Goal: Task Accomplishment & Management: Manage account settings

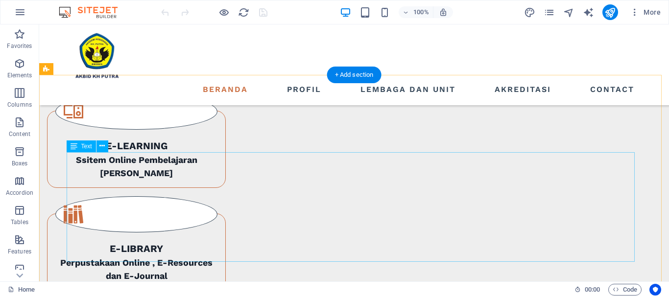
scroll to position [930, 0]
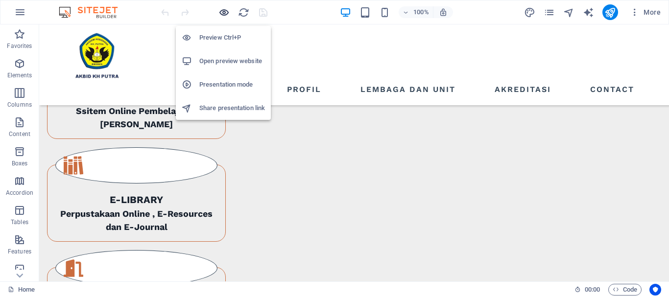
click at [227, 10] on icon "button" at bounding box center [223, 12] width 11 height 11
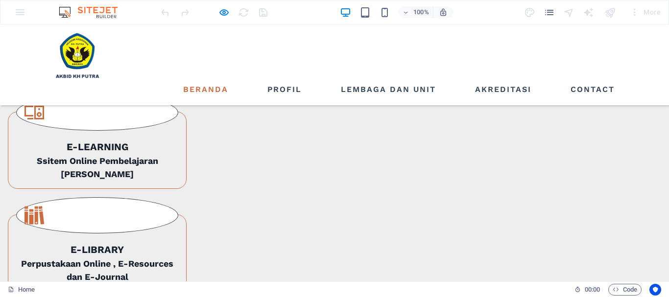
scroll to position [879, 0]
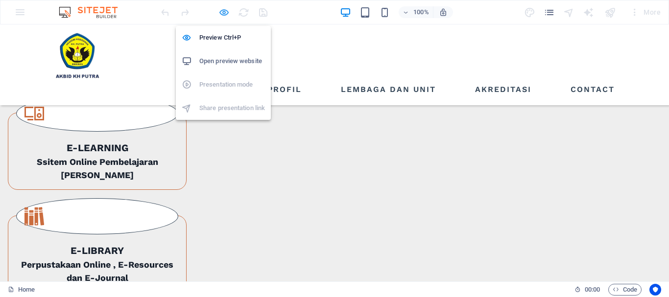
click at [220, 13] on icon "button" at bounding box center [223, 12] width 11 height 11
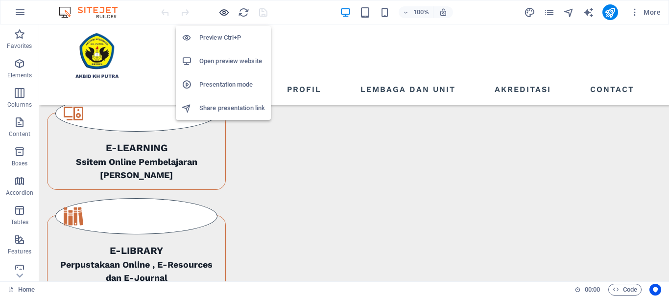
scroll to position [879, 0]
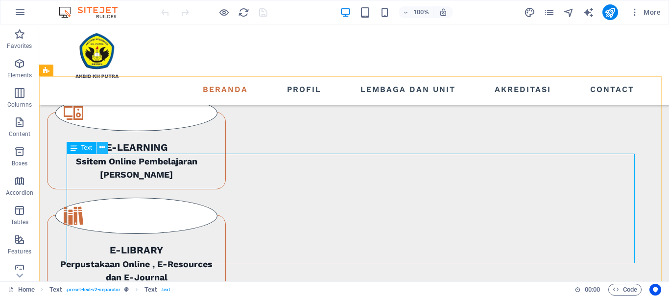
click at [102, 147] on icon at bounding box center [101, 147] width 5 height 10
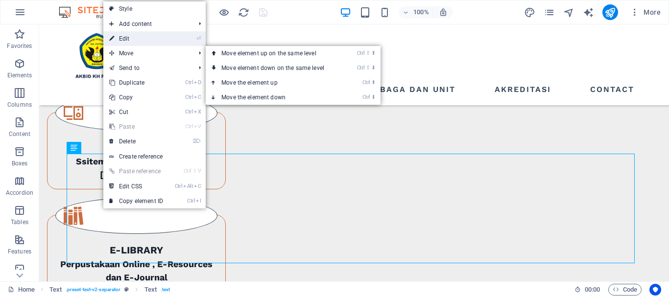
click at [140, 36] on link "⏎ Edit" at bounding box center [136, 38] width 66 height 15
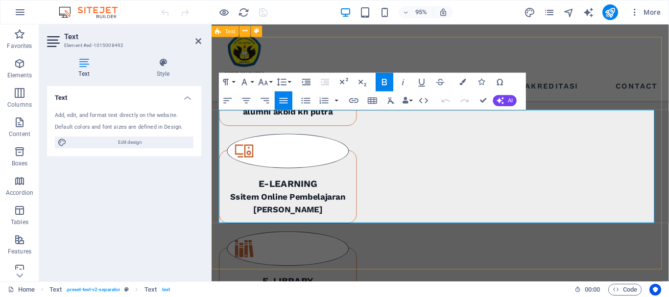
scroll to position [897, 0]
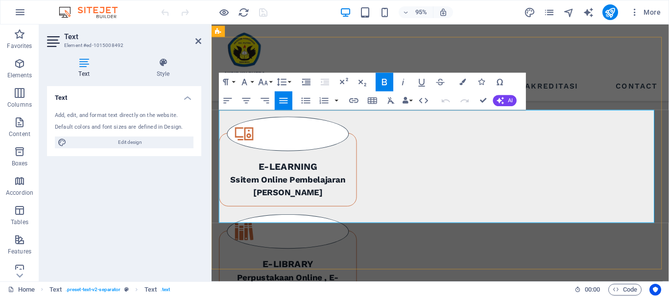
drag, startPoint x: 471, startPoint y: 209, endPoint x: 600, endPoint y: 227, distance: 130.5
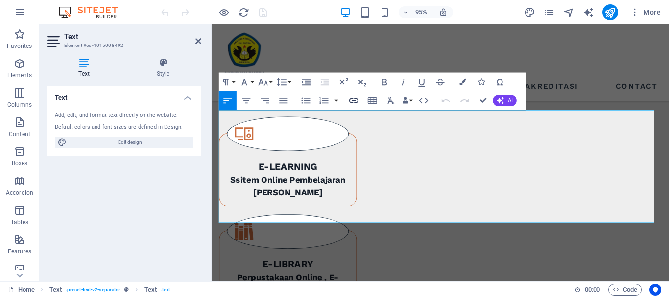
click at [356, 98] on icon "button" at bounding box center [353, 100] width 11 height 11
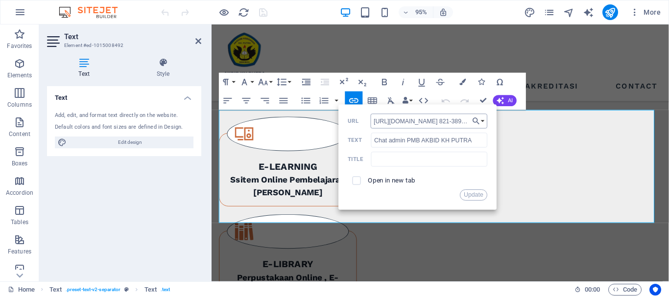
click at [418, 121] on input "[URL][DOMAIN_NAME] 821-3893-9810" at bounding box center [428, 121] width 117 height 15
click at [431, 120] on input "[URL][DOMAIN_NAME]" at bounding box center [428, 121] width 117 height 15
click at [427, 121] on input "[URL][DOMAIN_NAME]" at bounding box center [428, 121] width 117 height 15
click at [440, 121] on input "[URL][DOMAIN_NAME]" at bounding box center [428, 121] width 117 height 15
type input "[URL][DOMAIN_NAME]"
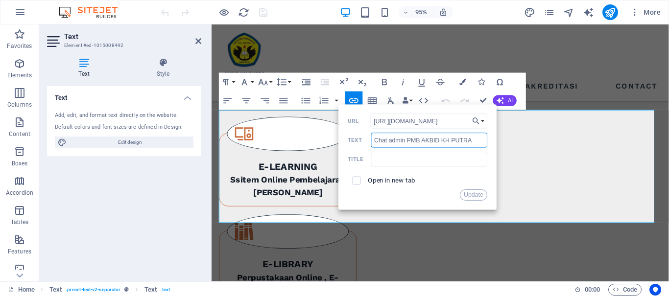
click at [471, 139] on input "Chat admin PMB AKBID KH PUTRA" at bounding box center [429, 140] width 116 height 15
click at [469, 192] on button "Update" at bounding box center [474, 194] width 28 height 11
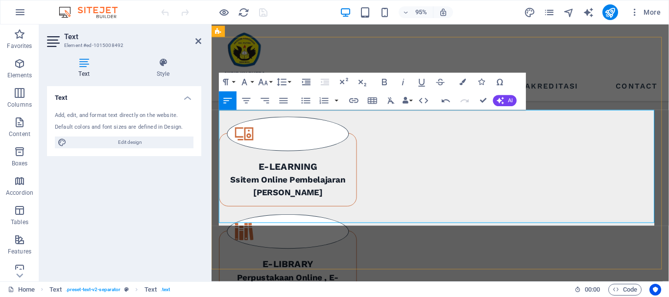
scroll to position [74, 2]
click at [462, 84] on icon "button" at bounding box center [462, 82] width 6 height 6
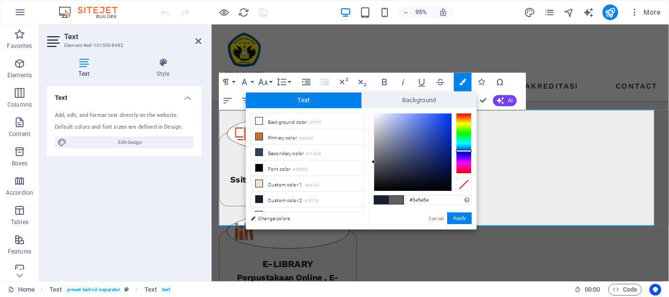
click at [460, 151] on div at bounding box center [464, 143] width 16 height 61
click at [462, 219] on button "Apply" at bounding box center [459, 218] width 24 height 12
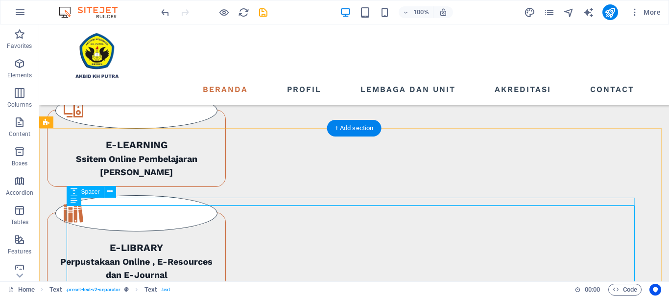
scroll to position [919, 0]
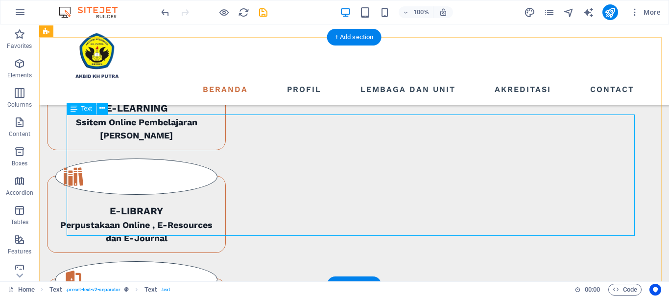
click at [102, 109] on icon at bounding box center [101, 108] width 5 height 10
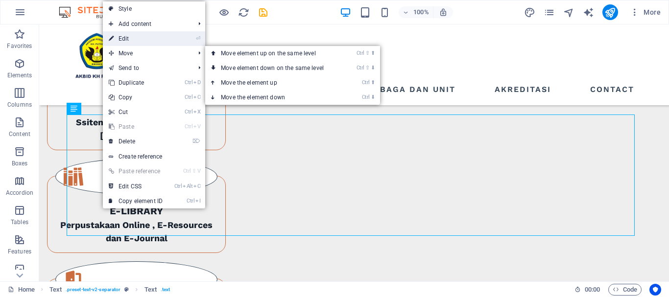
click at [137, 40] on link "⏎ Edit" at bounding box center [136, 38] width 66 height 15
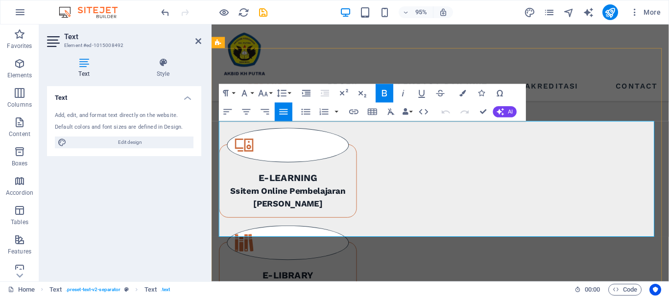
scroll to position [836, 0]
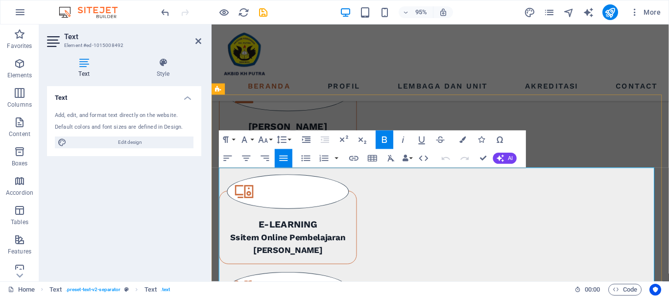
drag, startPoint x: 473, startPoint y: 196, endPoint x: 544, endPoint y: 198, distance: 70.5
copy strong "Al Hikmah 1 Bend"
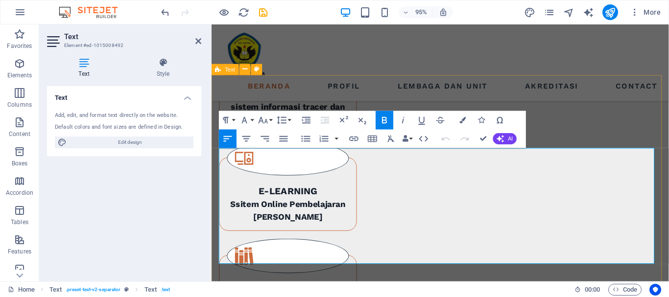
scroll to position [885, 0]
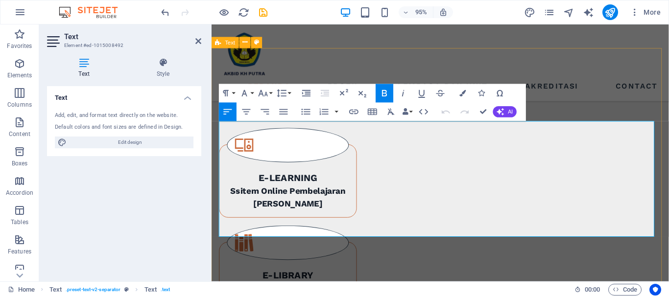
drag, startPoint x: 465, startPoint y: 238, endPoint x: 601, endPoint y: 251, distance: 137.1
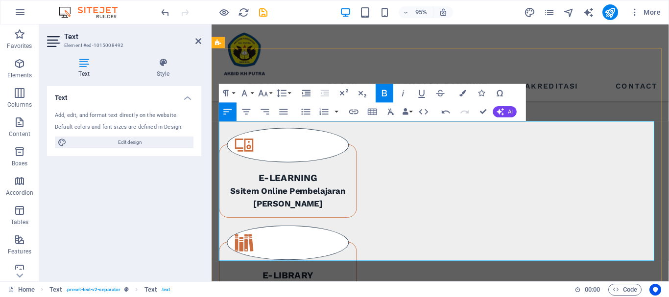
click at [289, 95] on button "Line Height" at bounding box center [284, 93] width 18 height 19
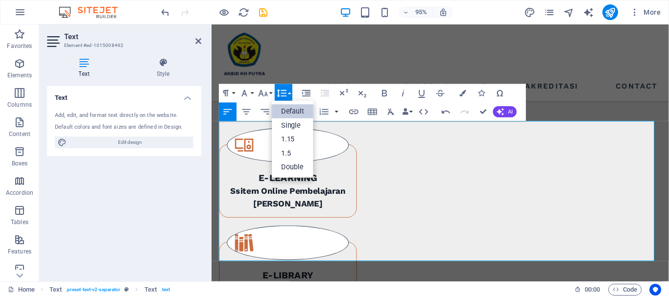
scroll to position [0, 0]
click at [286, 109] on link "Default" at bounding box center [293, 112] width 42 height 14
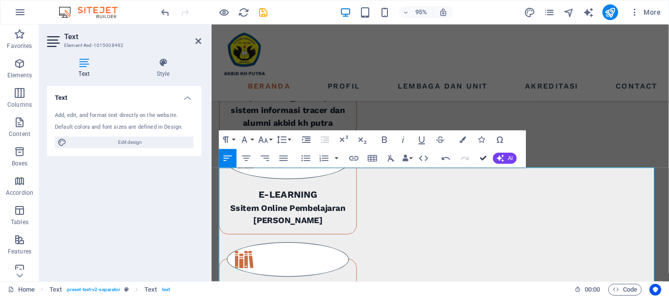
scroll to position [858, 0]
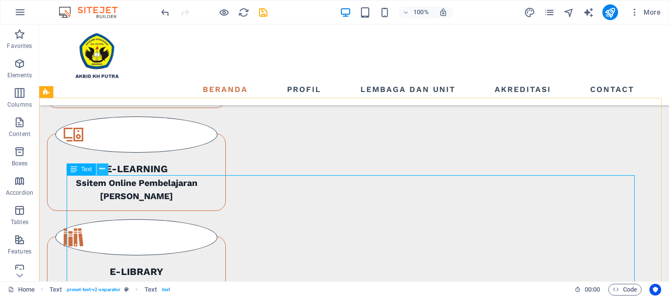
click at [102, 170] on icon at bounding box center [101, 169] width 5 height 10
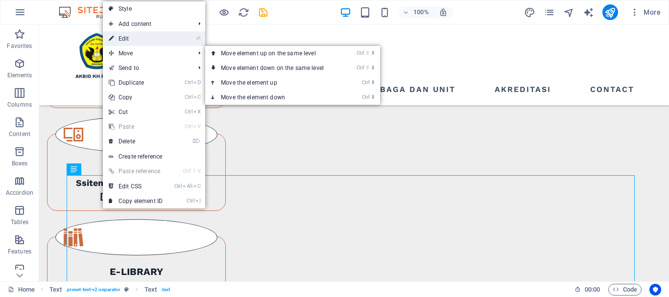
click at [134, 42] on link "⏎ Edit" at bounding box center [136, 38] width 66 height 15
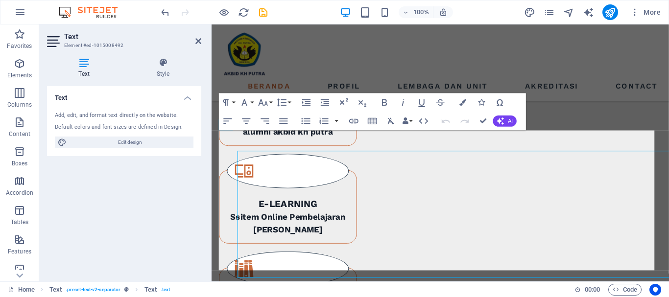
scroll to position [876, 0]
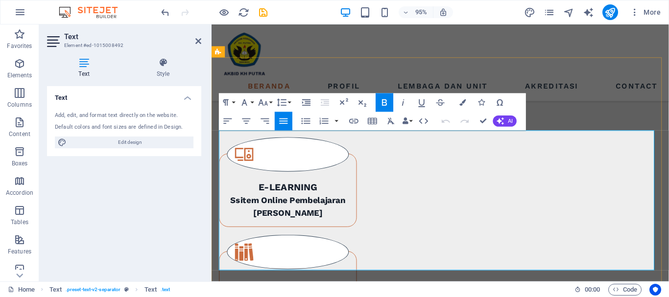
drag, startPoint x: 471, startPoint y: 214, endPoint x: 616, endPoint y: 222, distance: 145.6
click at [353, 123] on icon "button" at bounding box center [353, 120] width 11 height 11
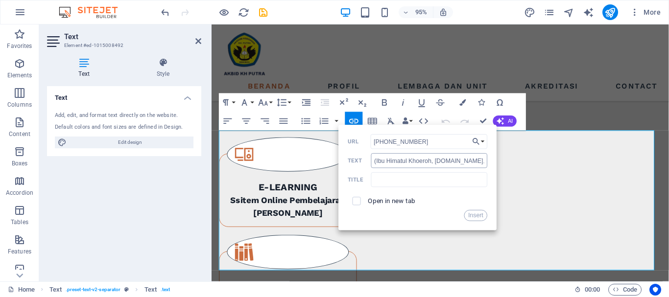
drag, startPoint x: 410, startPoint y: 141, endPoint x: 412, endPoint y: 157, distance: 16.3
click at [409, 142] on input "[PHONE_NUMBER]" at bounding box center [428, 141] width 117 height 15
click at [394, 142] on input "62 821-38939810" at bounding box center [428, 141] width 117 height 15
click at [383, 142] on input "62 82138939810" at bounding box center [428, 141] width 117 height 15
type input "6282138939810"
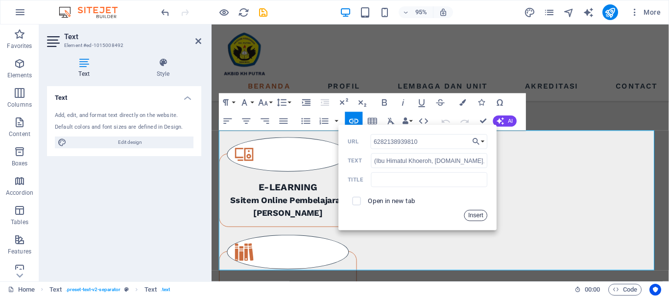
click at [470, 214] on button "Insert" at bounding box center [475, 215] width 23 height 11
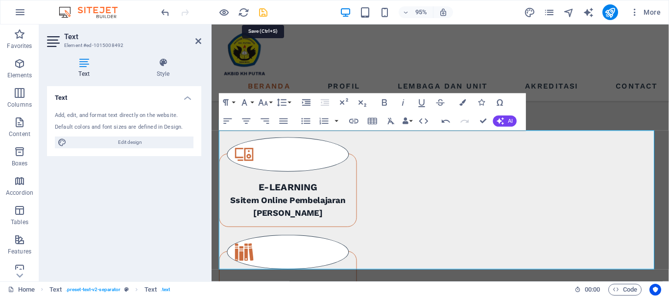
click at [265, 14] on icon "save" at bounding box center [262, 12] width 11 height 11
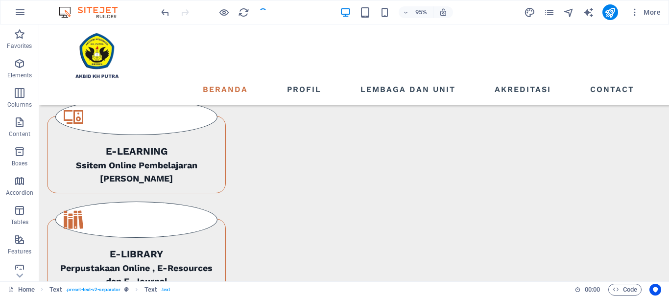
scroll to position [860, 0]
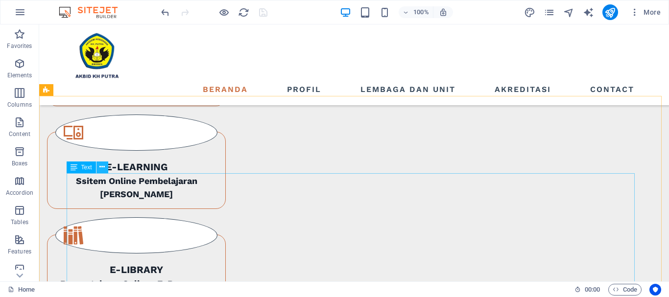
click at [102, 170] on icon at bounding box center [101, 167] width 5 height 10
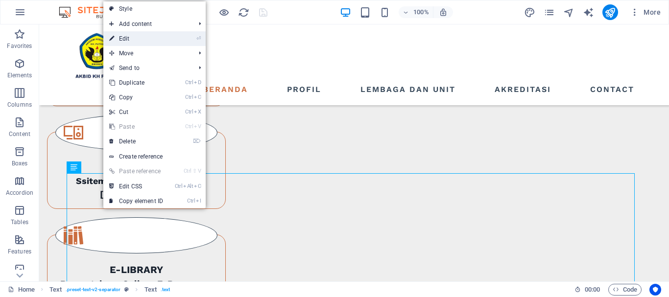
click at [136, 38] on link "⏎ Edit" at bounding box center [136, 38] width 66 height 15
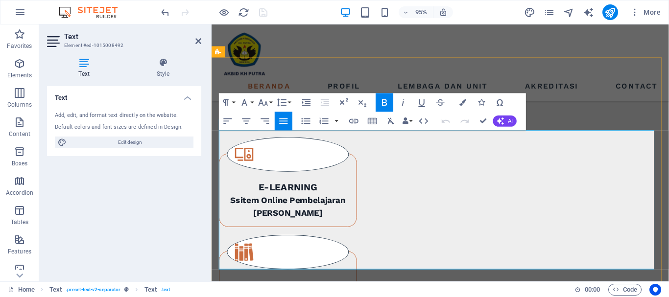
drag, startPoint x: 472, startPoint y: 254, endPoint x: 620, endPoint y: 250, distance: 147.8
click at [525, 218] on icon "button" at bounding box center [527, 218] width 11 height 11
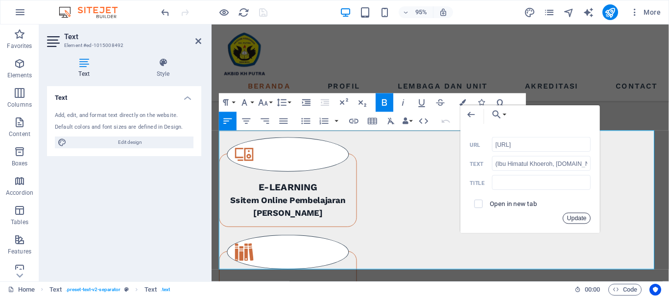
click at [574, 221] on button "Update" at bounding box center [576, 218] width 28 height 11
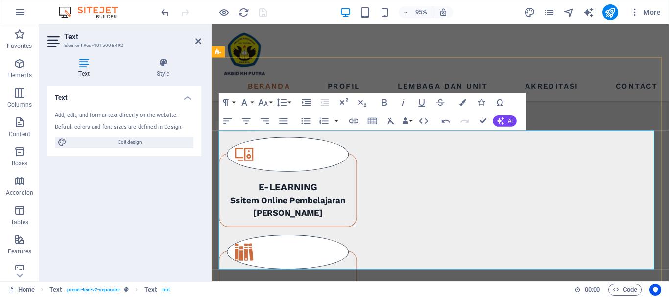
drag, startPoint x: 469, startPoint y: 231, endPoint x: 628, endPoint y: 230, distance: 159.6
type input "[URL][DOMAIN_NAME]"
type input "Chat admin PMB AKBID KH PUTRA"
click at [538, 193] on icon "button" at bounding box center [541, 190] width 11 height 11
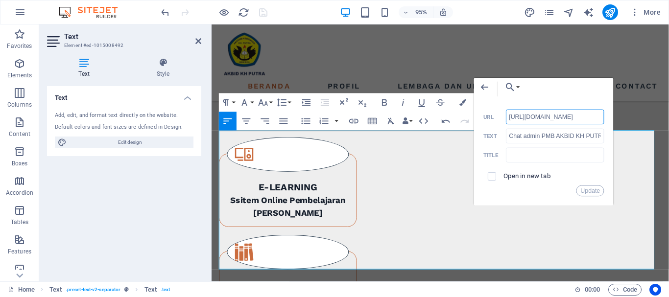
drag, startPoint x: 547, startPoint y: 117, endPoint x: 504, endPoint y: 122, distance: 43.4
click at [504, 122] on div "[URL][DOMAIN_NAME] URL" at bounding box center [543, 117] width 121 height 15
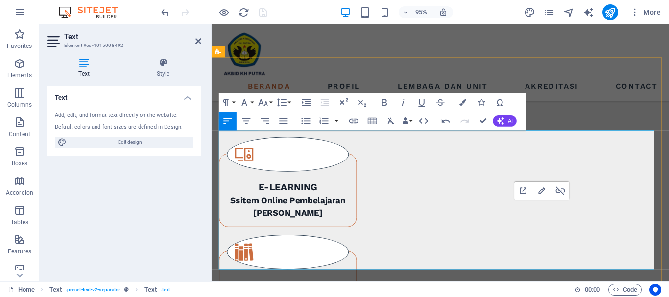
drag, startPoint x: 473, startPoint y: 251, endPoint x: 623, endPoint y: 253, distance: 149.8
type input "[URL]"
type input "(Ibu Himatul Khoeroh, [DOMAIN_NAME], M.Kes)"
click at [524, 215] on icon "button" at bounding box center [527, 218] width 11 height 11
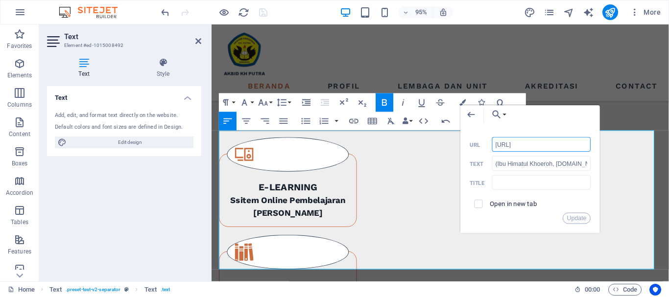
drag, startPoint x: 510, startPoint y: 145, endPoint x: 478, endPoint y: 153, distance: 32.9
click at [478, 153] on div "[URL] URL (Ibu Himatul Khoeroh, [DOMAIN_NAME], M.Kes) Text Title Open in new ta…" at bounding box center [529, 180] width 121 height 87
type input "[URL][DOMAIN_NAME]"
click at [573, 219] on button "Update" at bounding box center [576, 218] width 28 height 11
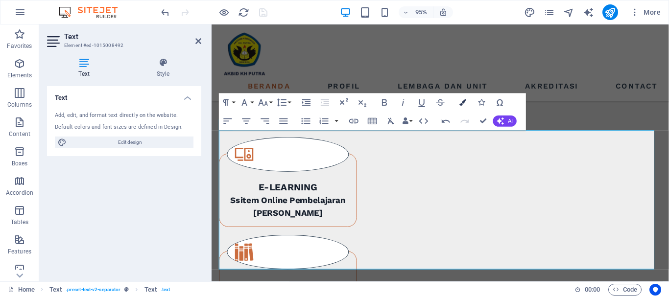
click at [461, 101] on icon "button" at bounding box center [462, 102] width 6 height 6
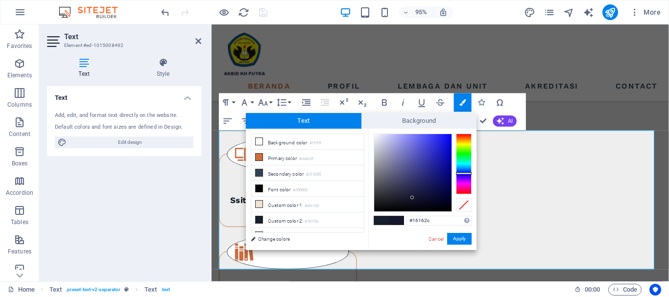
click at [462, 173] on div at bounding box center [464, 164] width 16 height 61
click at [442, 151] on div at bounding box center [412, 172] width 77 height 77
click at [460, 236] on button "Apply" at bounding box center [459, 239] width 24 height 12
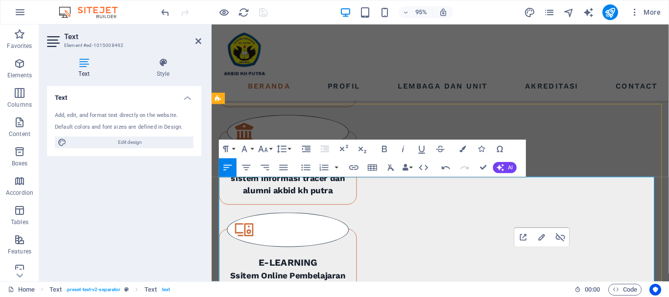
scroll to position [827, 0]
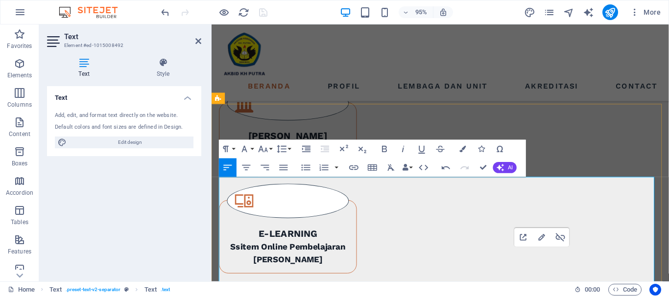
drag, startPoint x: 471, startPoint y: 190, endPoint x: 626, endPoint y: 281, distance: 180.1
click at [463, 148] on icon "button" at bounding box center [462, 149] width 6 height 6
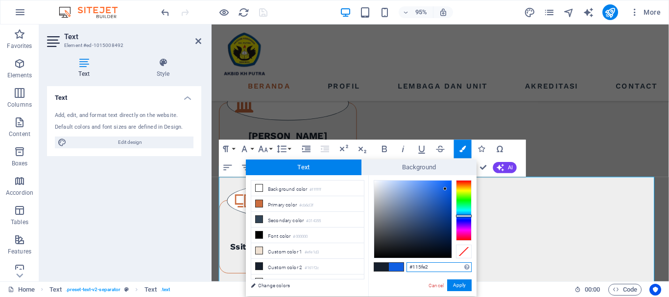
click at [445, 189] on div at bounding box center [412, 219] width 77 height 77
click at [454, 283] on button "Apply" at bounding box center [459, 285] width 24 height 12
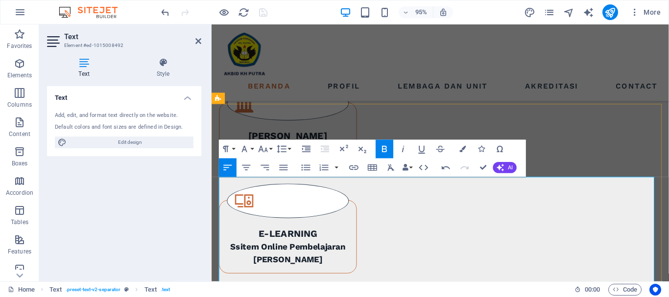
drag, startPoint x: 221, startPoint y: 192, endPoint x: 573, endPoint y: 257, distance: 358.3
click at [462, 149] on icon "button" at bounding box center [462, 149] width 6 height 6
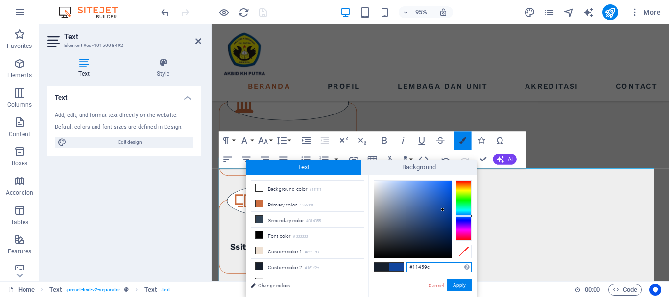
scroll to position [835, 0]
click at [444, 201] on div at bounding box center [412, 219] width 77 height 77
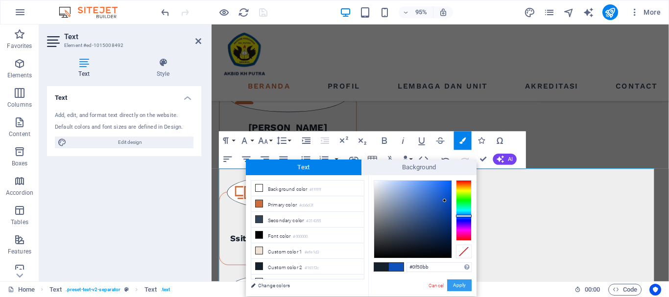
click at [454, 281] on button "Apply" at bounding box center [459, 285] width 24 height 12
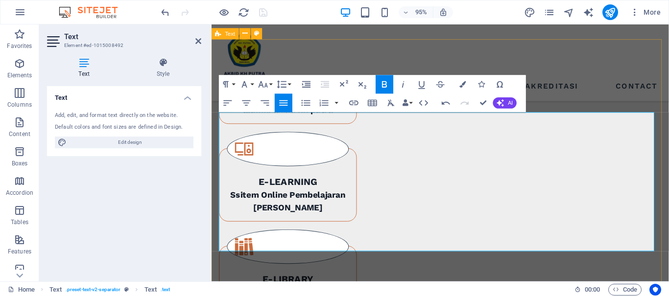
scroll to position [933, 0]
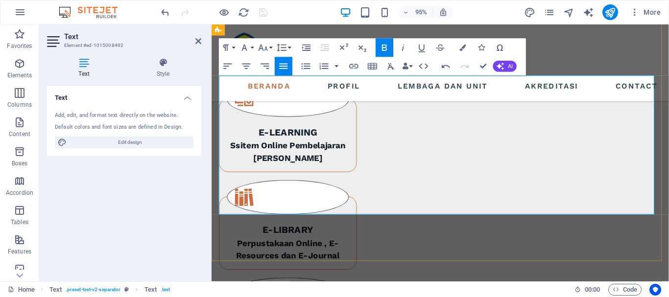
click at [464, 49] on icon "button" at bounding box center [462, 48] width 6 height 6
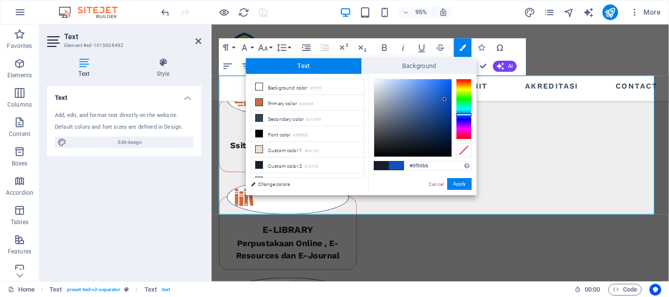
type input "#[DATE]"
click at [445, 93] on div at bounding box center [412, 117] width 77 height 77
click at [457, 182] on button "Apply" at bounding box center [459, 184] width 24 height 12
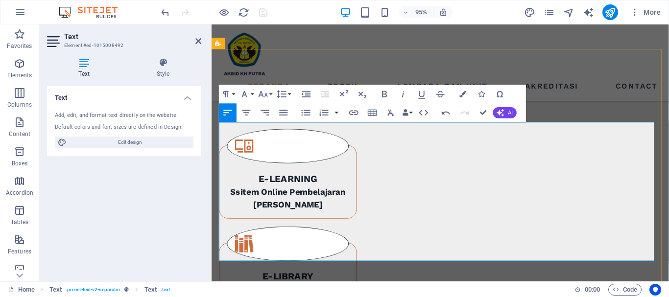
scroll to position [835, 0]
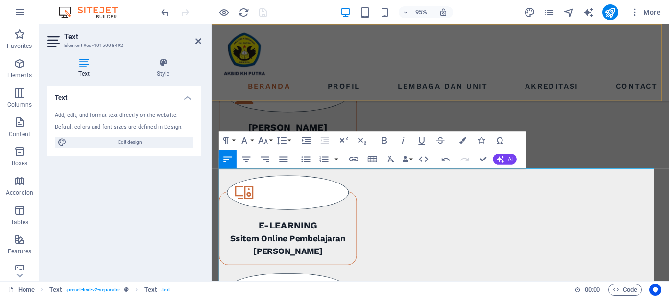
click at [313, 53] on div "Beranda Profil Lembaga dan Unit Akreditasi Contact Menu" at bounding box center [451, 64] width 481 height 81
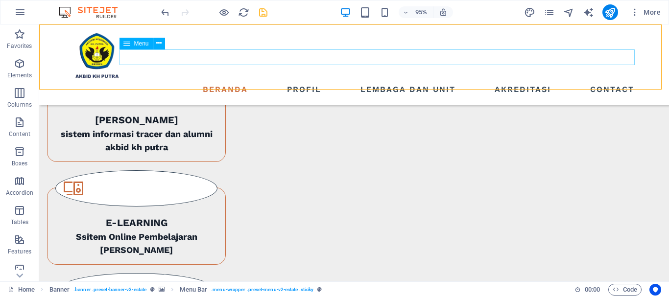
scroll to position [857, 0]
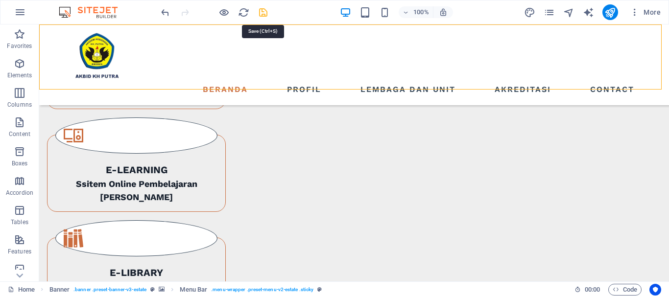
click at [263, 14] on icon "save" at bounding box center [262, 12] width 11 height 11
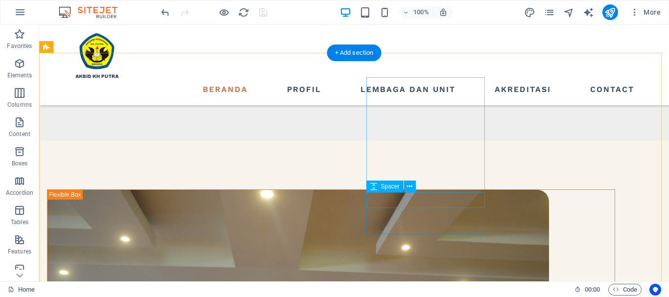
scroll to position [1197, 0]
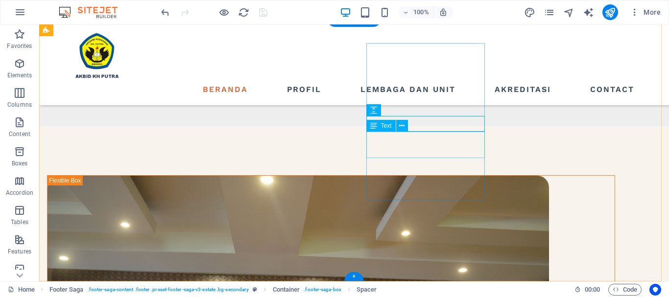
click at [399, 125] on icon at bounding box center [401, 126] width 5 height 10
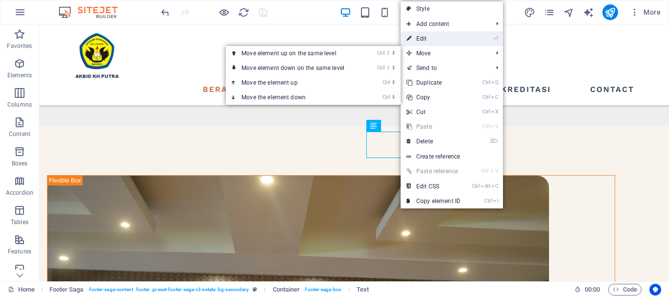
click at [426, 40] on link "⏎ Edit" at bounding box center [433, 38] width 66 height 15
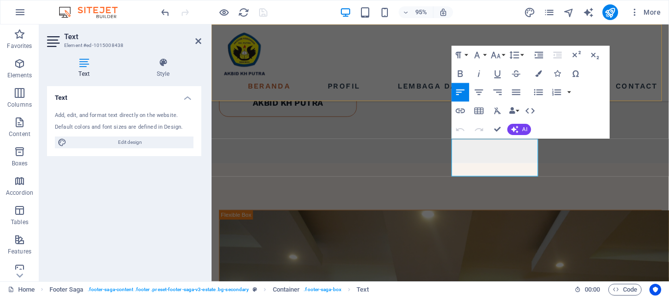
scroll to position [1188, 0]
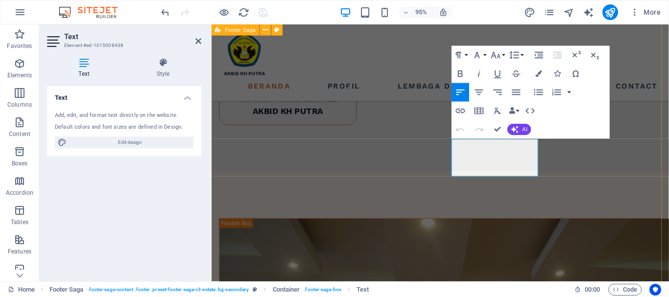
drag, startPoint x: 494, startPoint y: 153, endPoint x: 462, endPoint y: 155, distance: 31.4
click at [483, 55] on button "Font Family" at bounding box center [479, 55] width 18 height 19
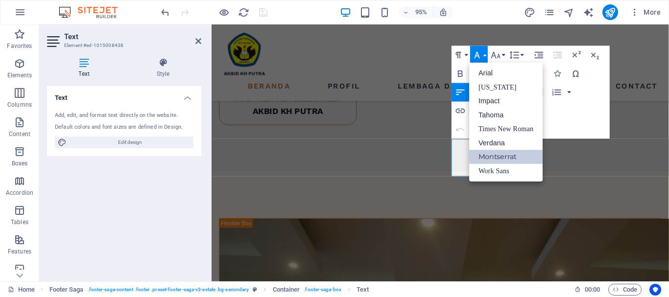
scroll to position [0, 0]
click at [464, 55] on button "Paragraph Format" at bounding box center [460, 55] width 18 height 19
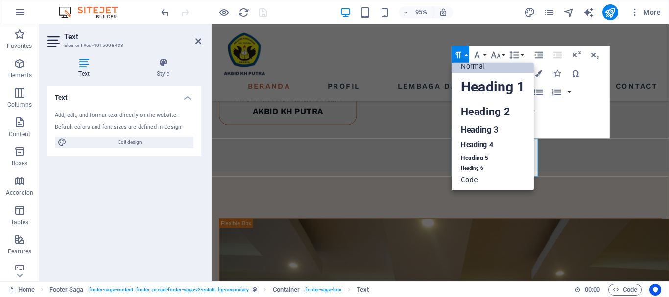
scroll to position [8, 0]
click at [467, 152] on link "Heading 5" at bounding box center [492, 158] width 82 height 12
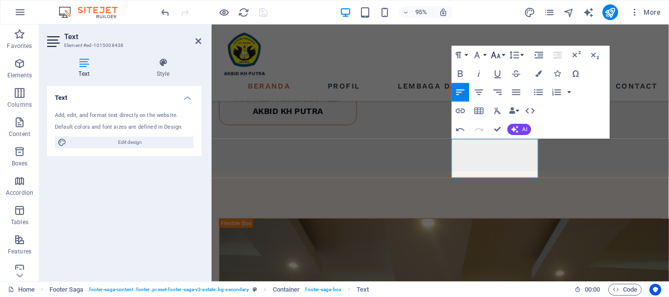
click at [504, 56] on button "Font Size" at bounding box center [497, 55] width 18 height 19
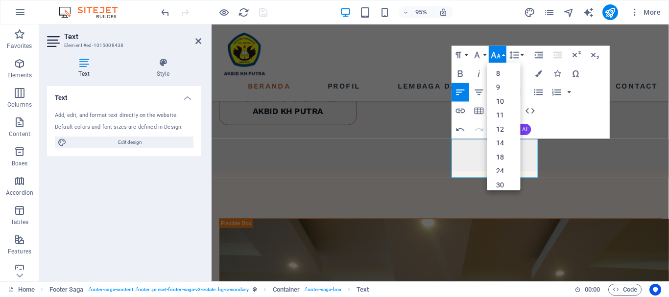
click at [504, 56] on button "Font Size" at bounding box center [497, 55] width 18 height 19
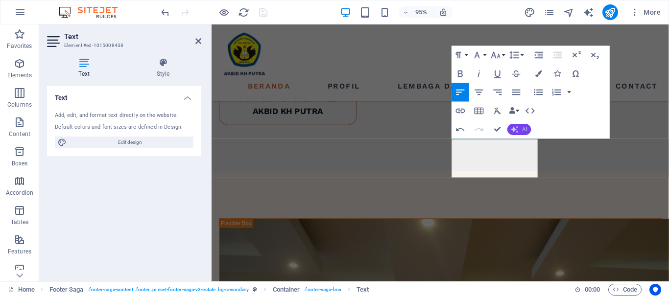
click at [521, 127] on button "AI" at bounding box center [518, 129] width 23 height 11
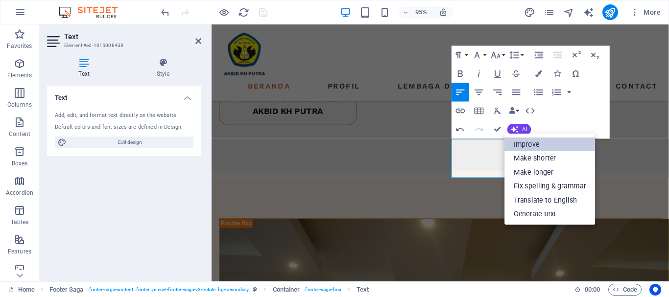
click at [526, 143] on link "Improve" at bounding box center [550, 145] width 91 height 14
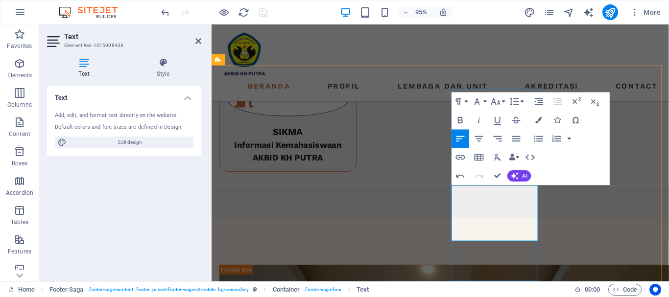
click at [484, 100] on button "Font Family" at bounding box center [479, 101] width 18 height 19
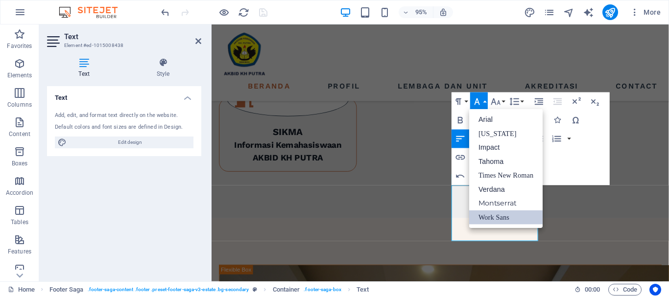
scroll to position [0, 0]
click at [487, 119] on link "Arial" at bounding box center [505, 120] width 73 height 14
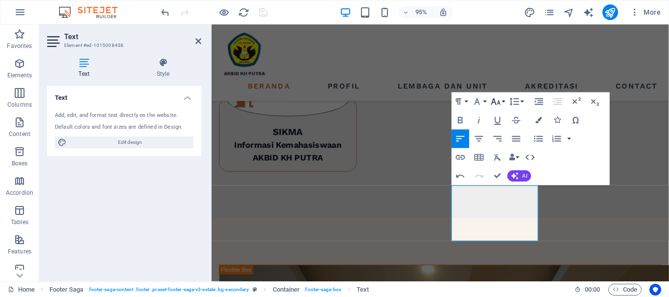
click at [498, 102] on icon "button" at bounding box center [495, 101] width 11 height 11
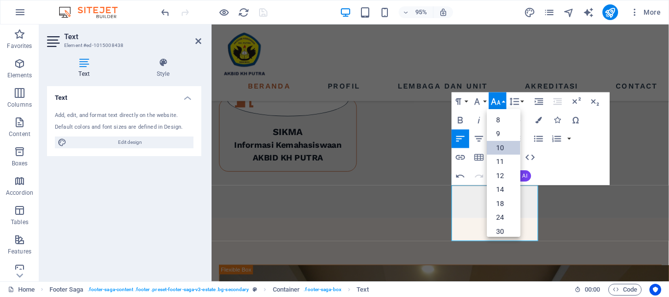
click at [500, 153] on link "10" at bounding box center [502, 147] width 33 height 14
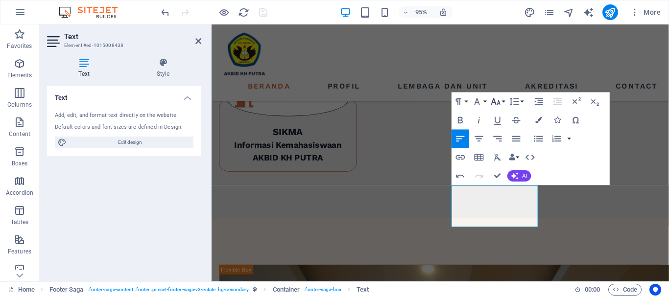
click at [502, 102] on button "Font Size" at bounding box center [497, 101] width 18 height 19
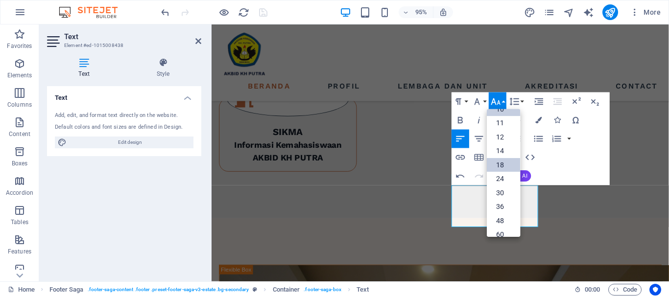
click at [501, 162] on link "18" at bounding box center [502, 165] width 33 height 14
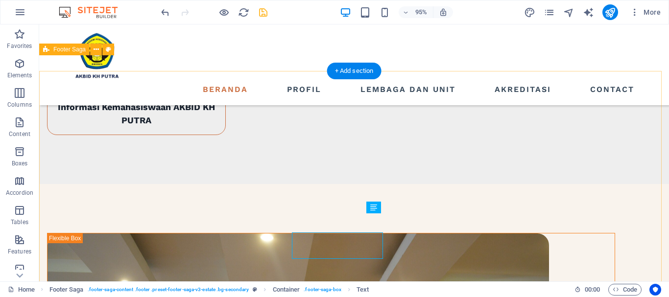
scroll to position [1160, 0]
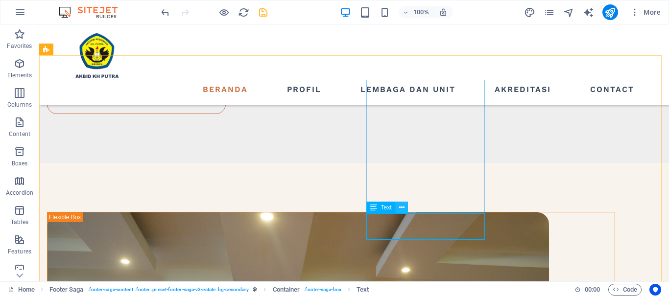
click at [402, 205] on icon at bounding box center [401, 208] width 5 height 10
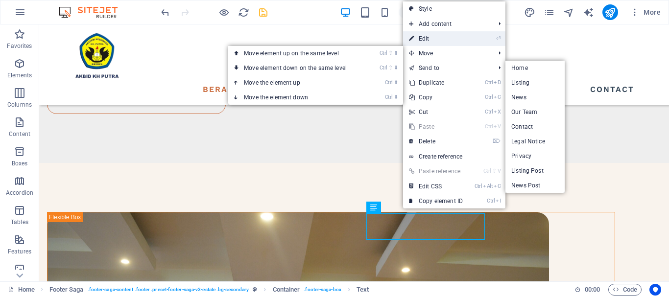
click at [432, 39] on link "⏎ Edit" at bounding box center [436, 38] width 66 height 15
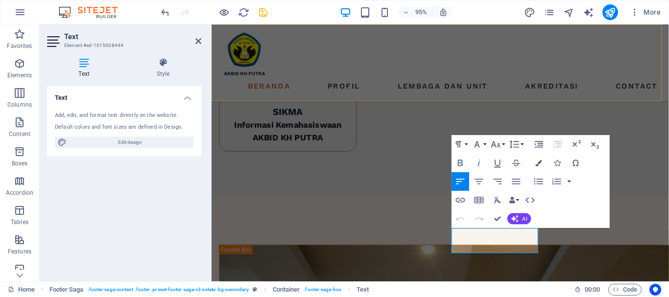
scroll to position [1139, 0]
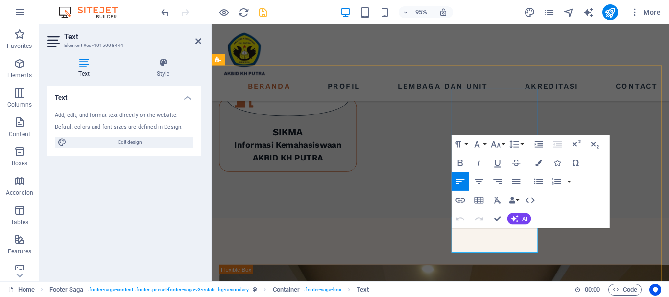
drag, startPoint x: 464, startPoint y: 243, endPoint x: 549, endPoint y: 260, distance: 86.3
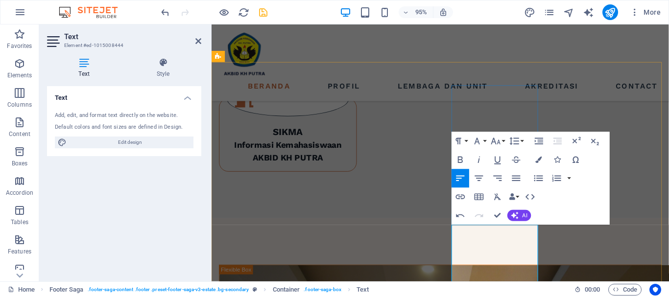
scroll to position [1188, 0]
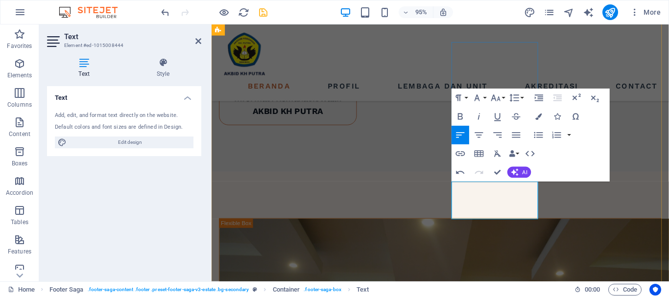
click at [462, 153] on icon "button" at bounding box center [460, 153] width 11 height 11
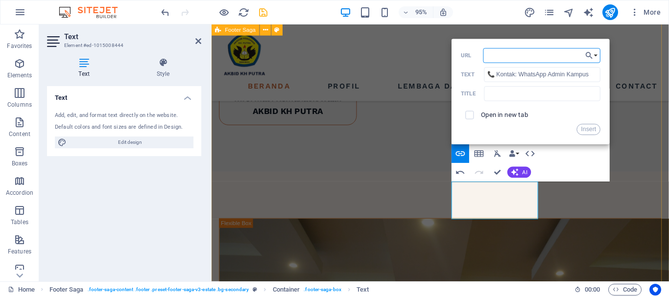
paste input "[URL][DOMAIN_NAME]"
click at [523, 54] on input "[URL][DOMAIN_NAME]" at bounding box center [541, 55] width 117 height 15
paste input "[PHONE_NUMBER]"
click at [559, 56] on input "[URL][DOMAIN_NAME] 821-3398-6608" at bounding box center [541, 55] width 117 height 15
click at [546, 57] on input "[URL][DOMAIN_NAME] 821-33986608" at bounding box center [541, 55] width 117 height 15
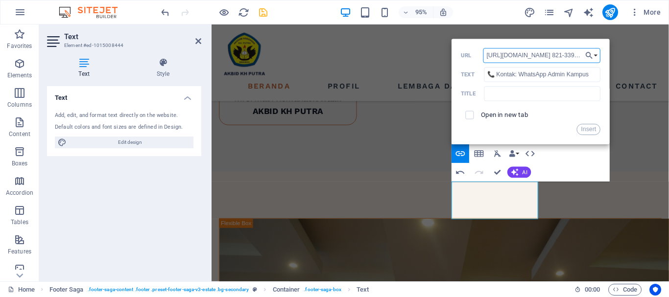
click at [545, 55] on input "[URL][DOMAIN_NAME] 821-33986608" at bounding box center [541, 55] width 117 height 15
click at [533, 56] on input "[URL][DOMAIN_NAME] 82133986608" at bounding box center [541, 55] width 117 height 15
type input "[URL][DOMAIN_NAME]"
click at [589, 127] on button "Insert" at bounding box center [588, 129] width 23 height 11
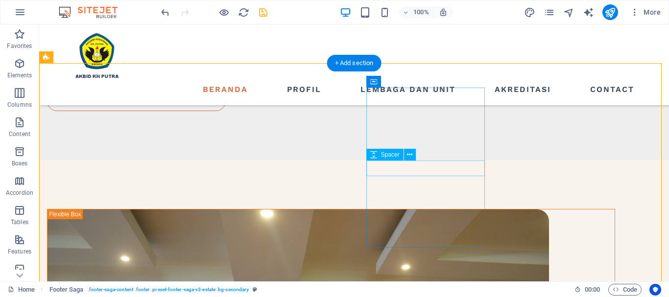
scroll to position [1148, 0]
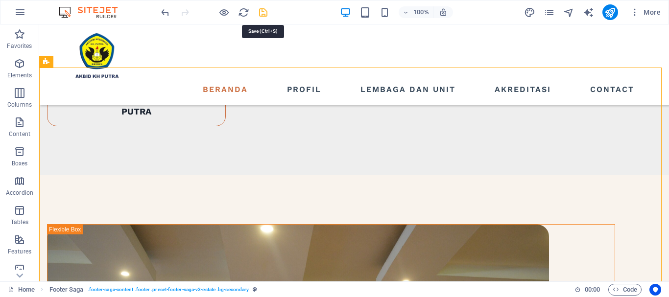
click at [261, 12] on icon "save" at bounding box center [262, 12] width 11 height 11
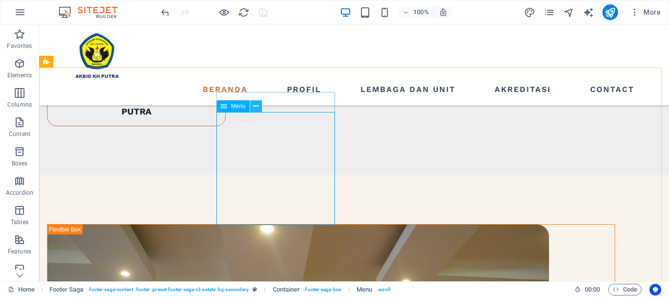
click at [258, 106] on icon at bounding box center [255, 106] width 5 height 10
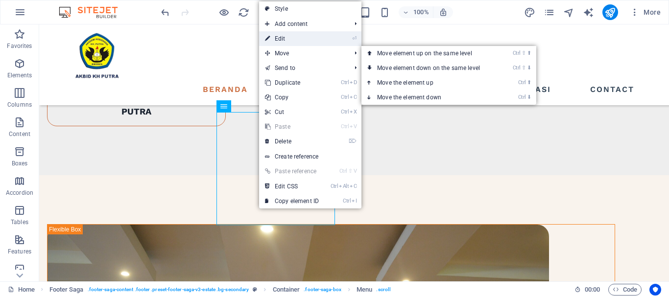
click at [282, 40] on link "⏎ Edit" at bounding box center [292, 38] width 66 height 15
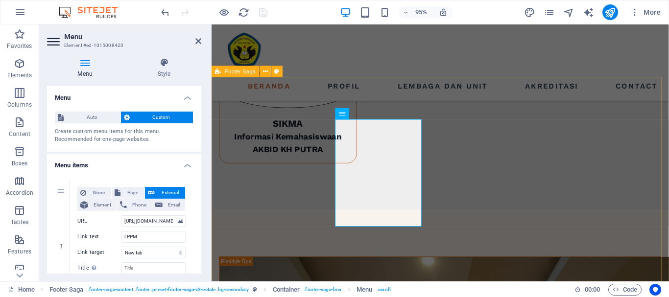
scroll to position [1127, 0]
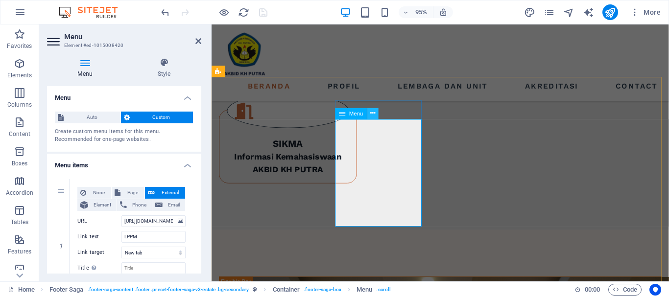
click at [373, 114] on icon at bounding box center [372, 114] width 5 height 10
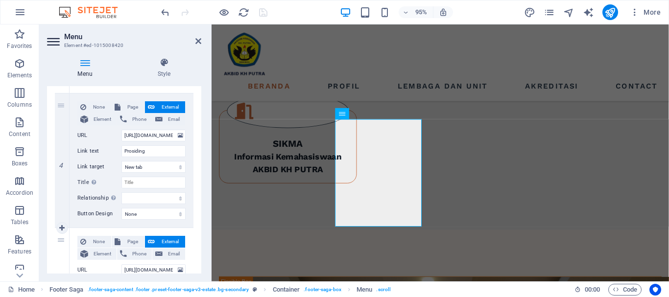
scroll to position [538, 0]
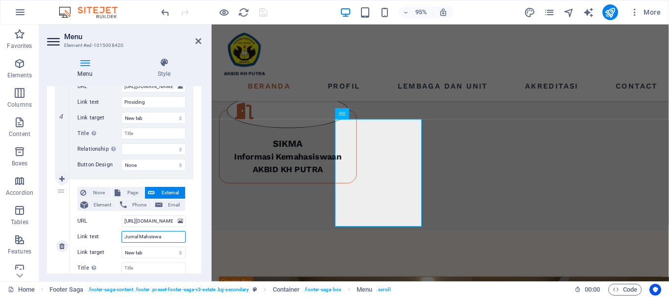
click at [148, 236] on input "Jurnal Mahsiswa" at bounding box center [153, 237] width 64 height 12
type input "Jurnal Mahasiswa"
select select
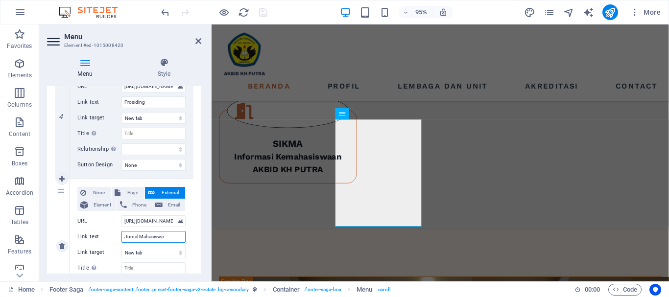
select select
click at [167, 236] on input "Jurnal Mahasiswa" at bounding box center [153, 237] width 64 height 12
type input "Jurnal Mahasiswa A"
select select
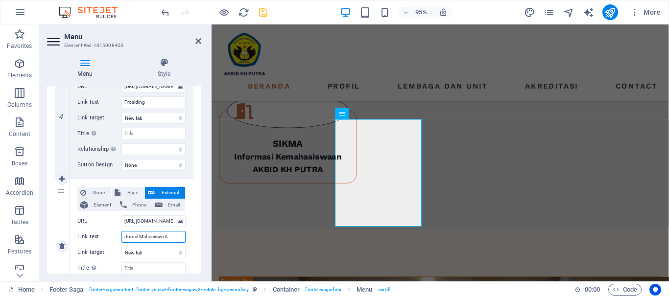
select select
type input "Jurnal Mahasiswa Ak"
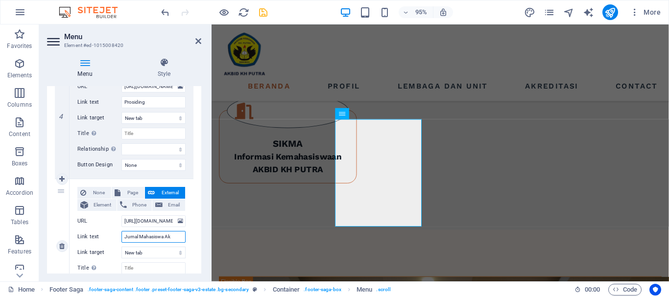
select select
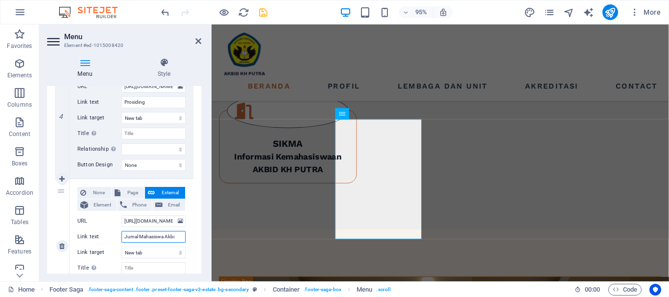
type input "Jurnal Mahasiswa Akbid"
select select
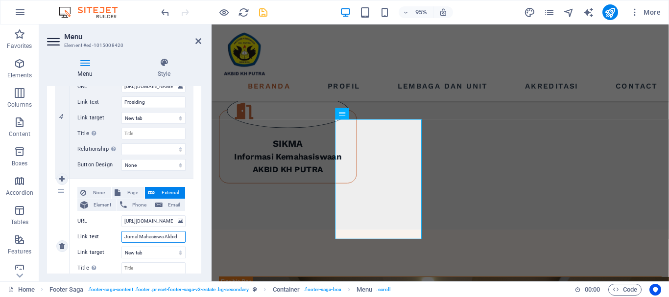
select select
type input "Jurnal Mahasiswa Akbid"
click at [261, 15] on icon "save" at bounding box center [262, 12] width 11 height 11
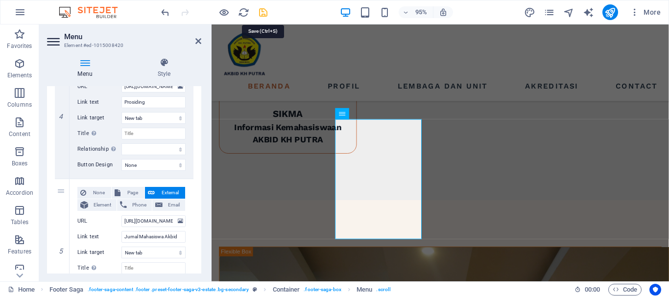
scroll to position [1148, 0]
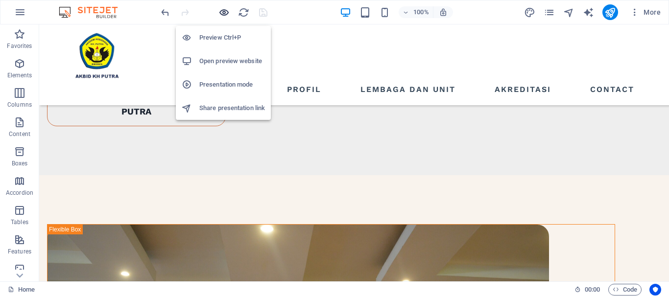
click at [225, 14] on icon "button" at bounding box center [223, 12] width 11 height 11
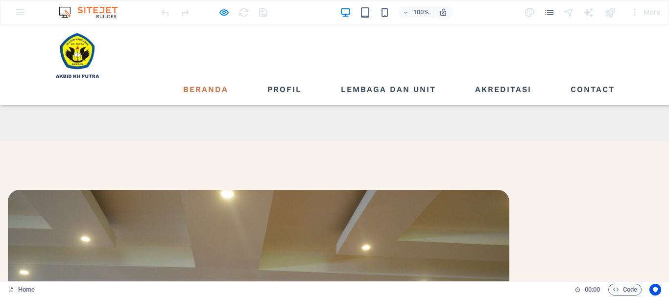
scroll to position [1197, 0]
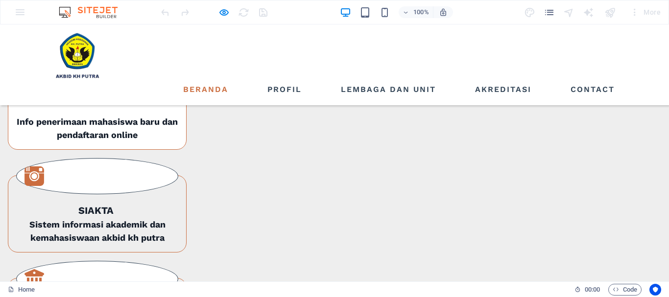
scroll to position [609, 0]
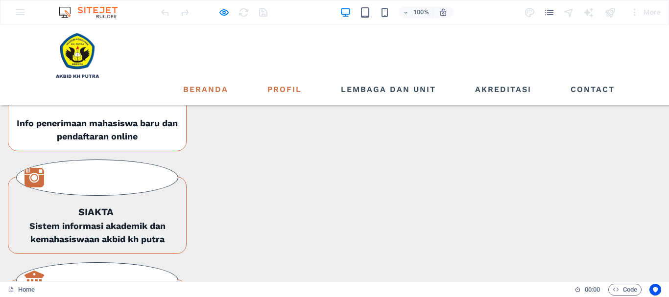
click at [287, 82] on link "Profil" at bounding box center [284, 90] width 42 height 16
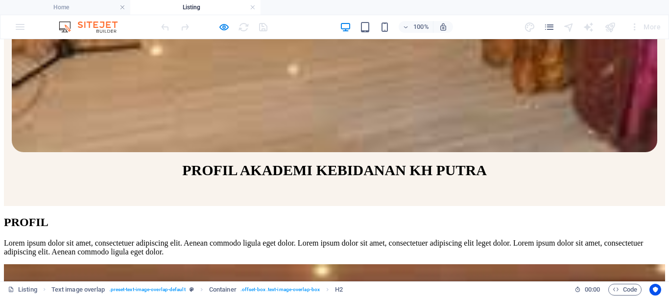
scroll to position [633, 0]
